Goal: Task Accomplishment & Management: Manage account settings

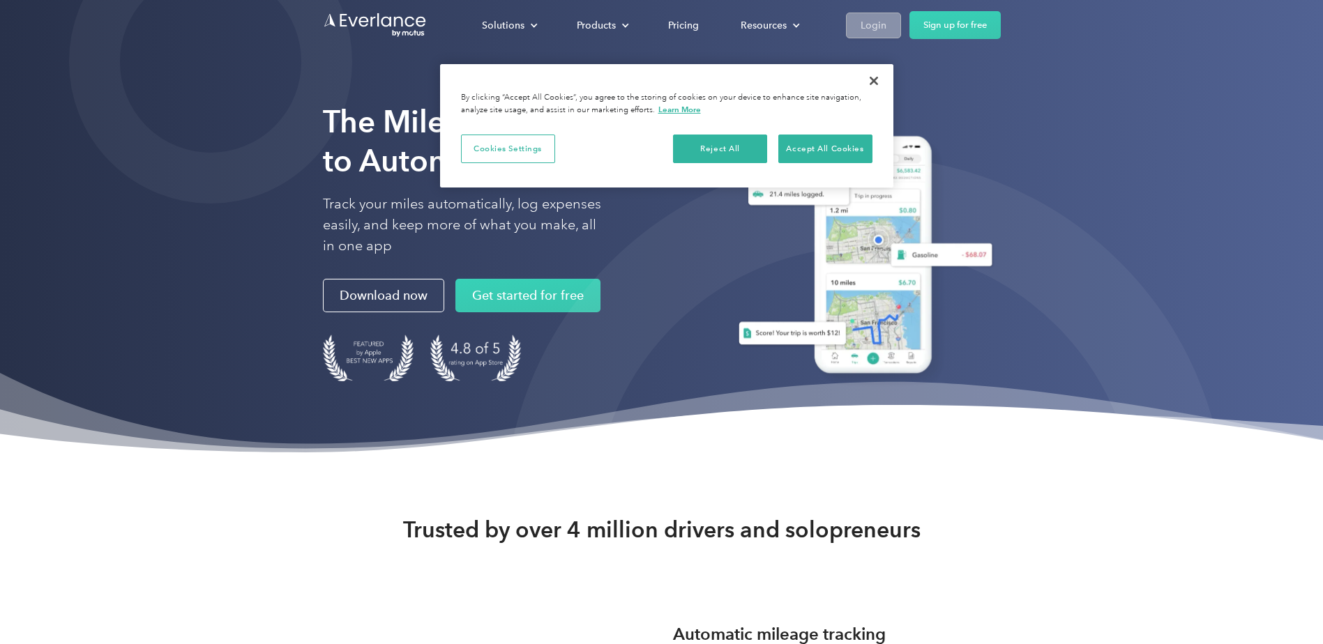
click at [871, 21] on div "Login" at bounding box center [873, 25] width 26 height 17
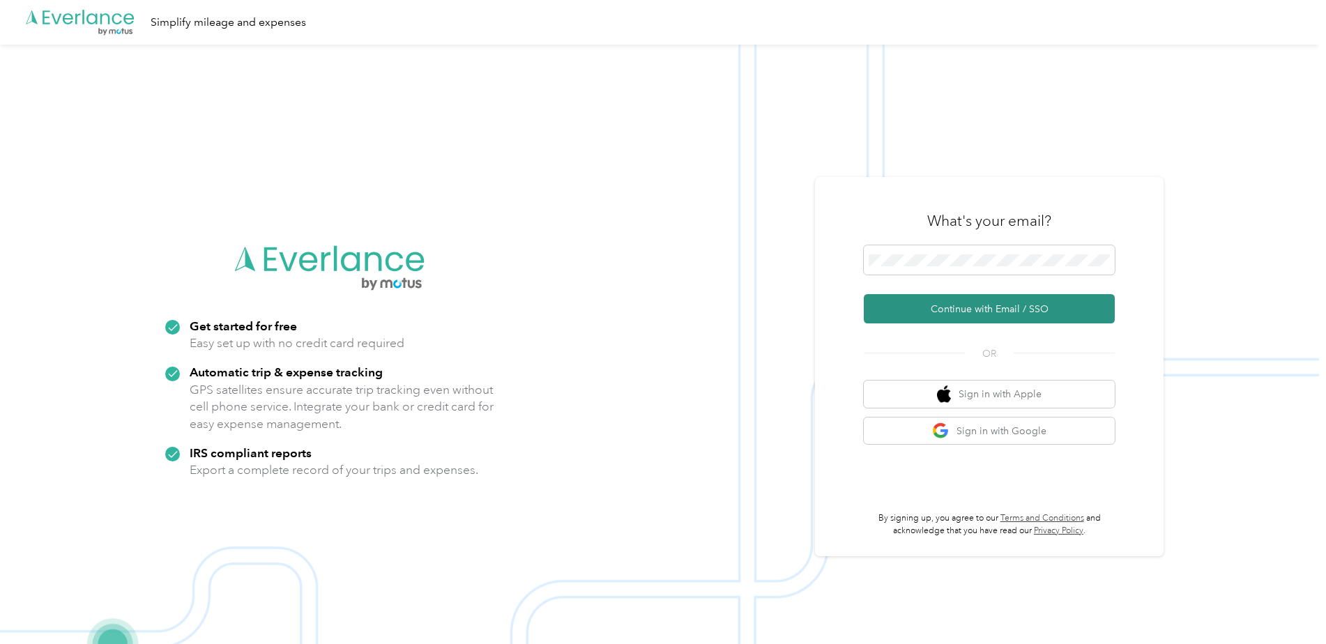
click at [971, 300] on button "Continue with Email / SSO" at bounding box center [989, 308] width 251 height 29
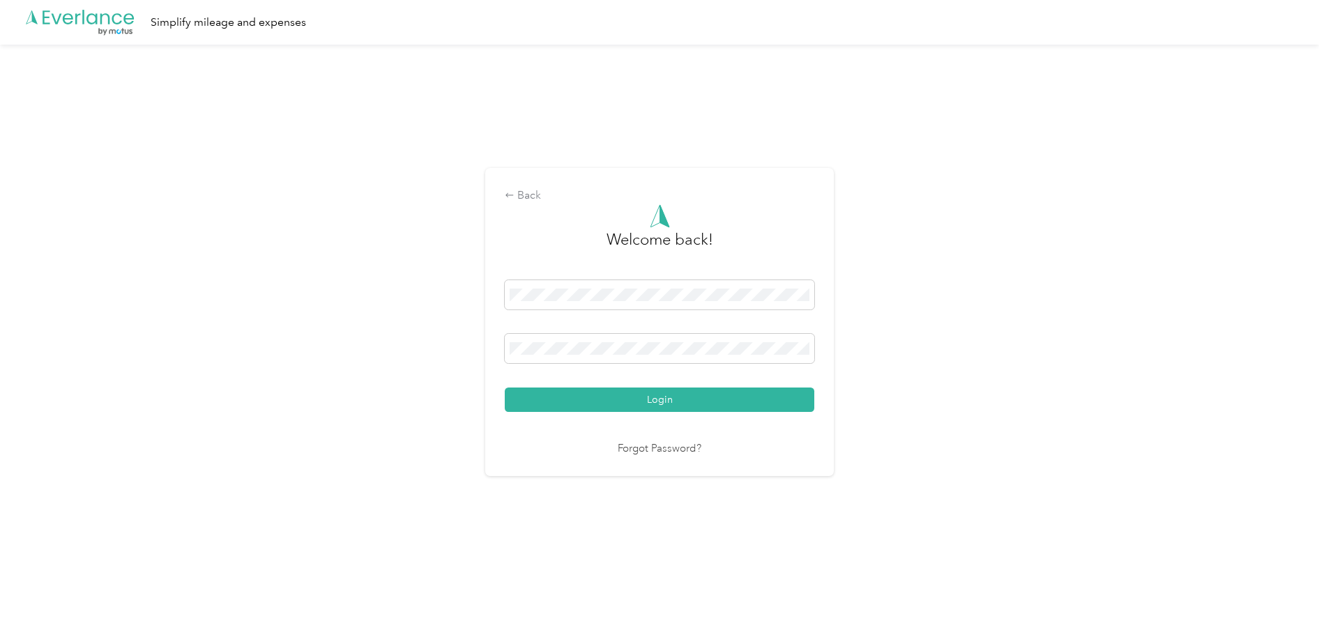
click at [505, 388] on button "Login" at bounding box center [660, 400] width 310 height 24
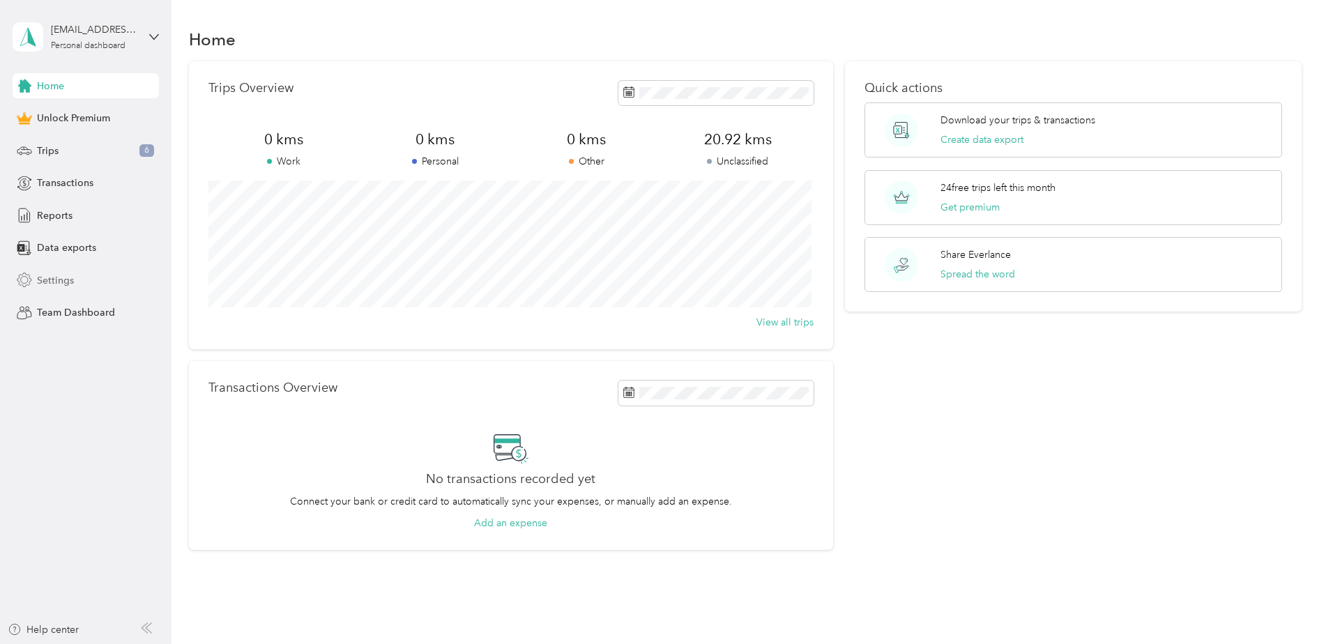
click at [53, 275] on span "Settings" at bounding box center [55, 280] width 37 height 15
